Goal: Information Seeking & Learning: Learn about a topic

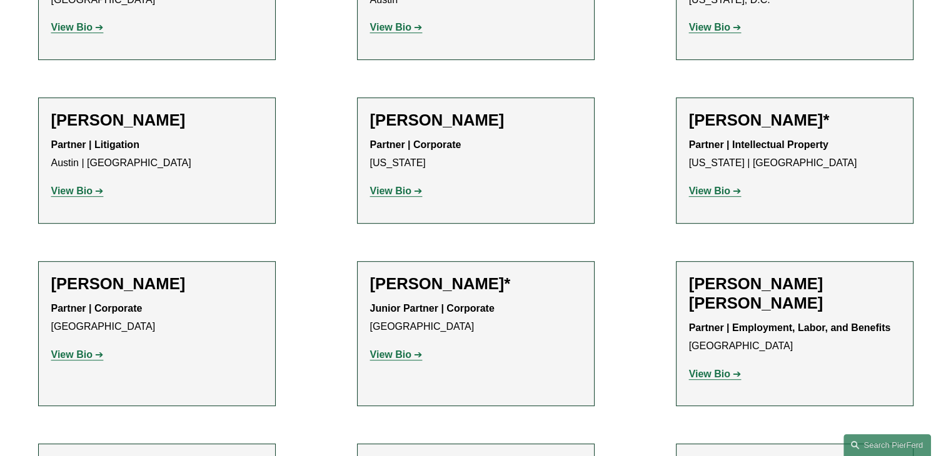
scroll to position [521, 0]
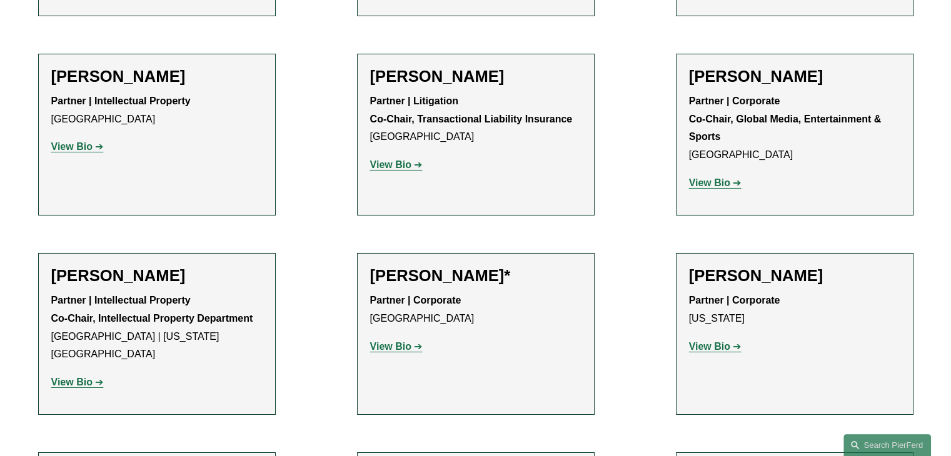
scroll to position [13870, 0]
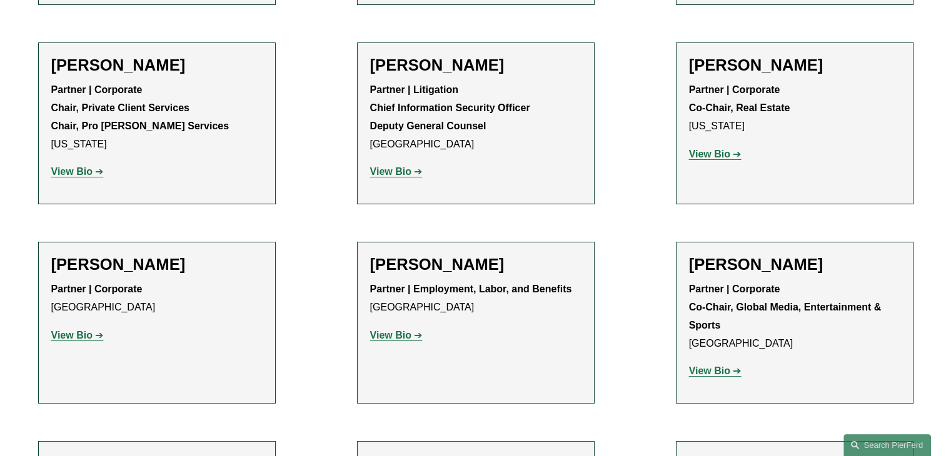
scroll to position [14270, 0]
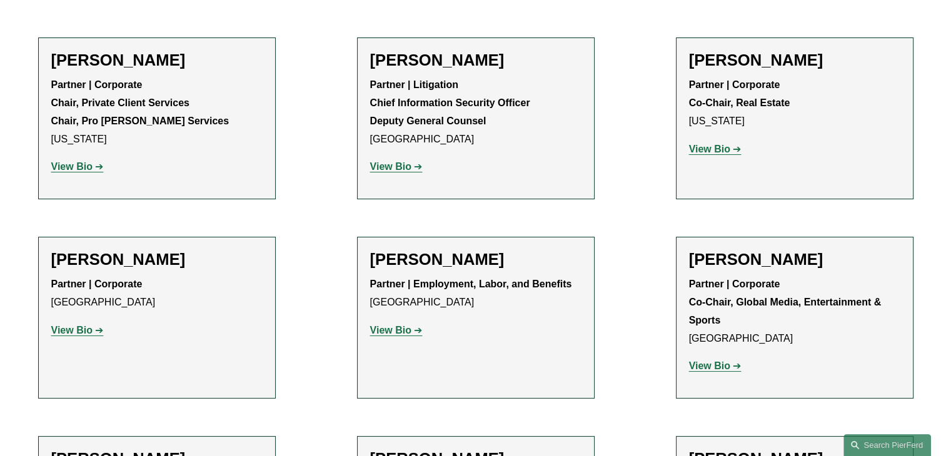
drag, startPoint x: 388, startPoint y: 175, endPoint x: 385, endPoint y: 181, distance: 6.4
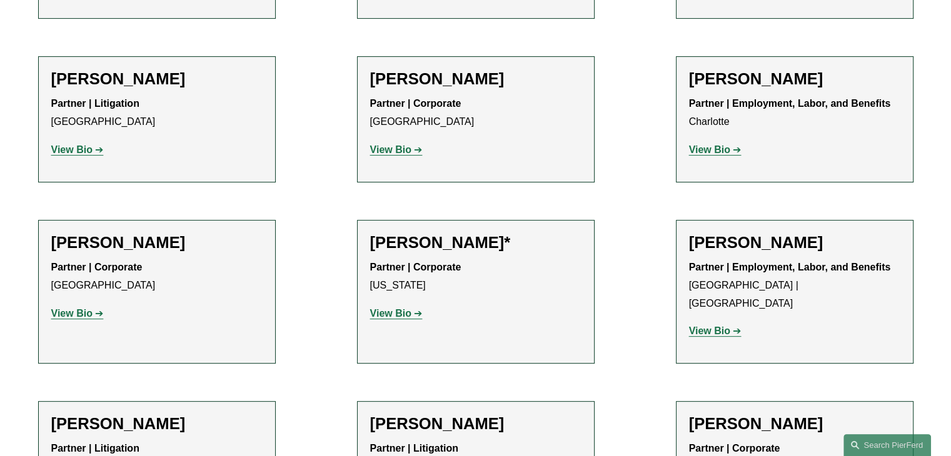
scroll to position [14664, 0]
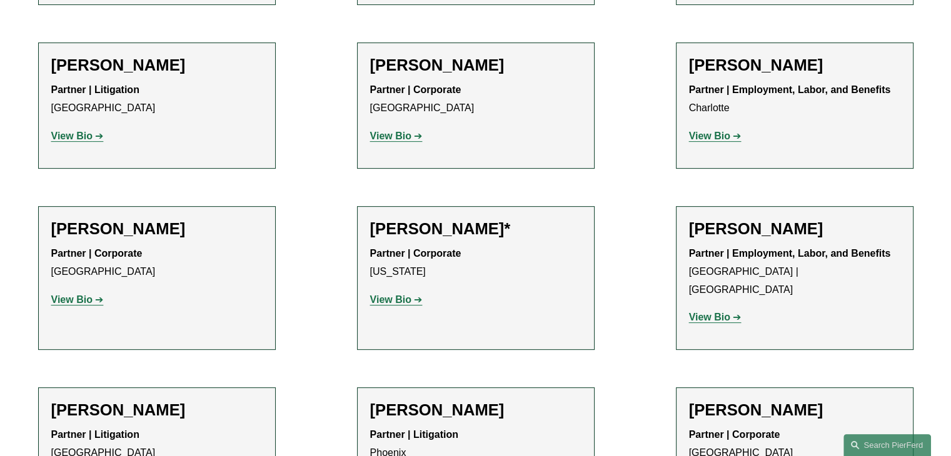
drag, startPoint x: 957, startPoint y: 451, endPoint x: 930, endPoint y: 78, distance: 374.2
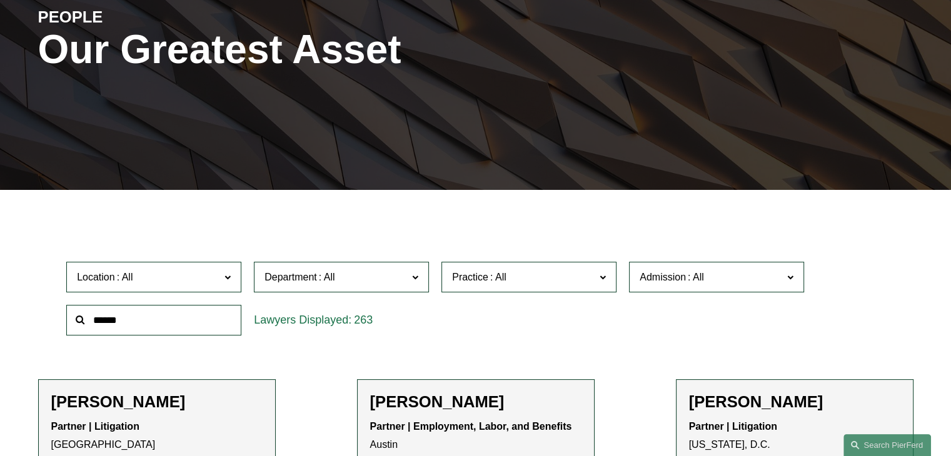
scroll to position [188, 0]
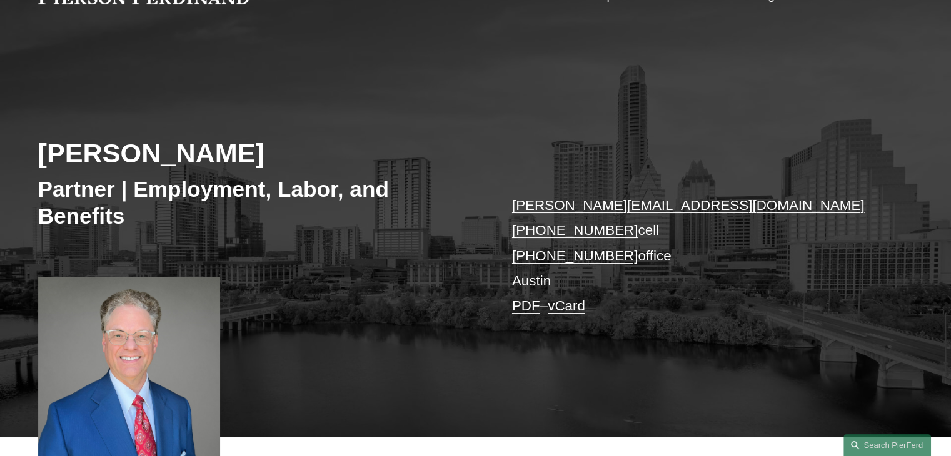
scroll to position [58, 0]
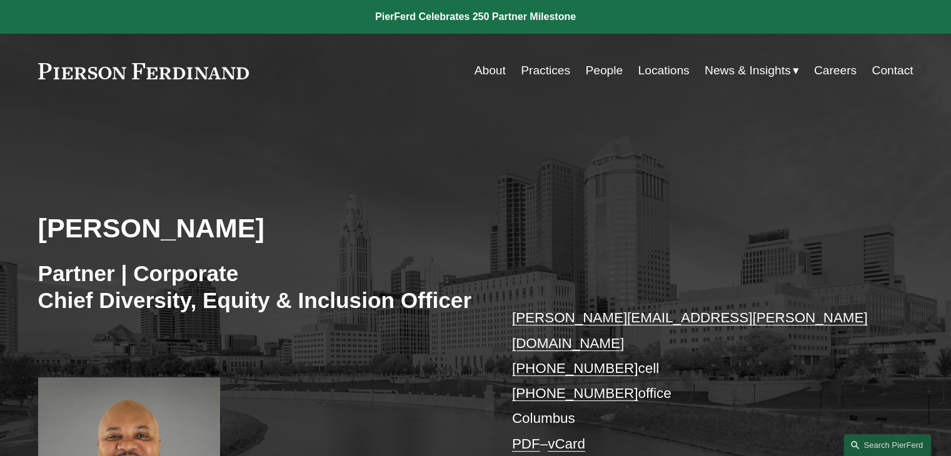
drag, startPoint x: 785, startPoint y: 196, endPoint x: 758, endPoint y: 209, distance: 30.5
click at [785, 196] on div "Edmund F. Brown Partner | Corporate Chief Diversity, Equity & Inclusion Officer…" at bounding box center [475, 343] width 951 height 415
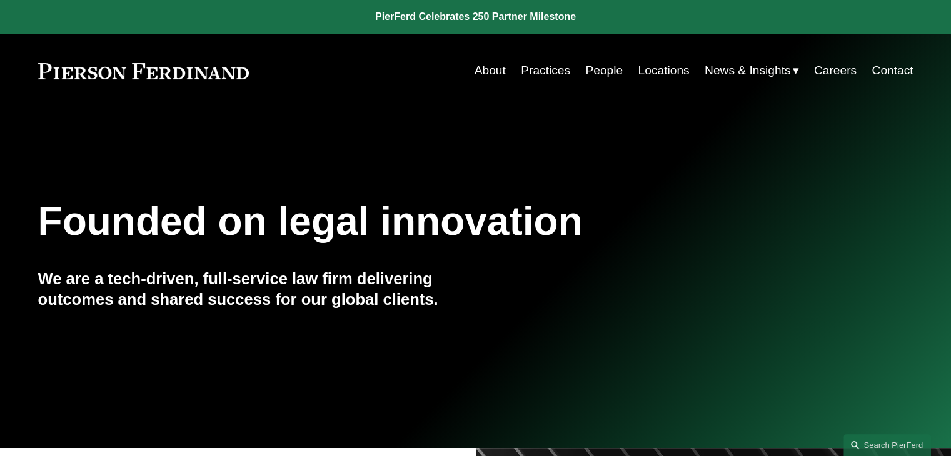
click at [600, 69] on link "People" at bounding box center [604, 71] width 38 height 24
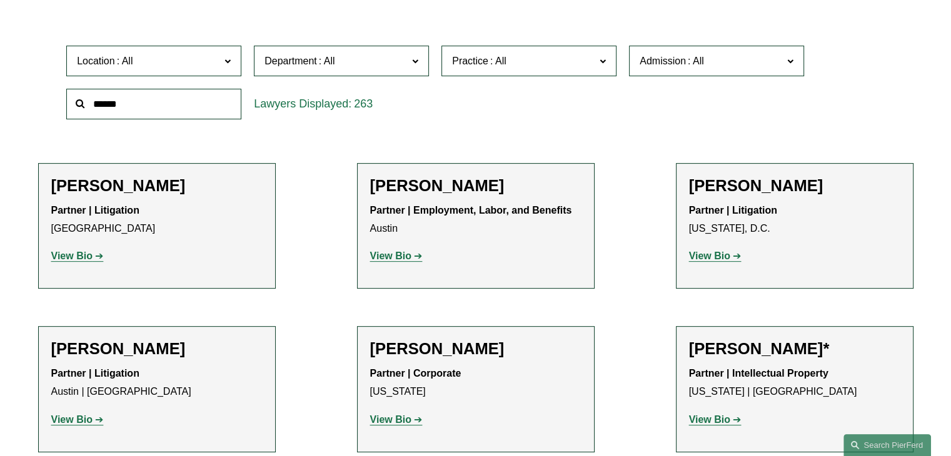
scroll to position [441, 0]
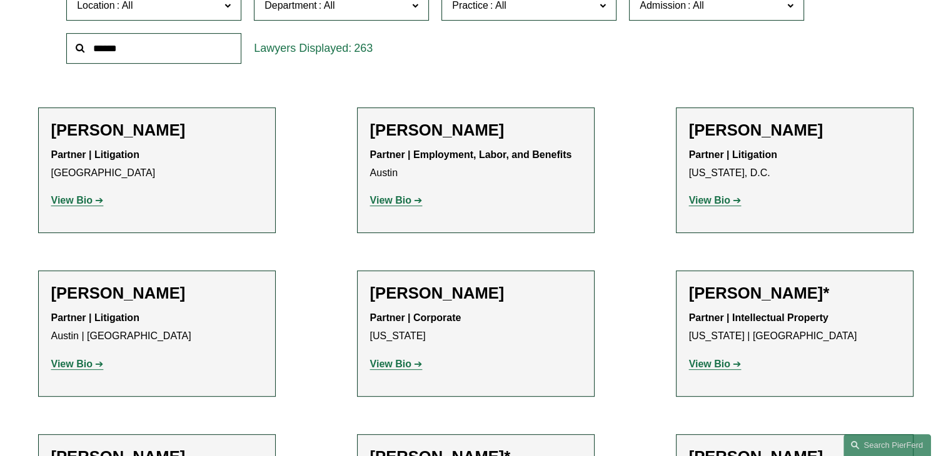
click at [701, 204] on strong "View Bio" at bounding box center [709, 200] width 41 height 11
